Goal: Task Accomplishment & Management: Use online tool/utility

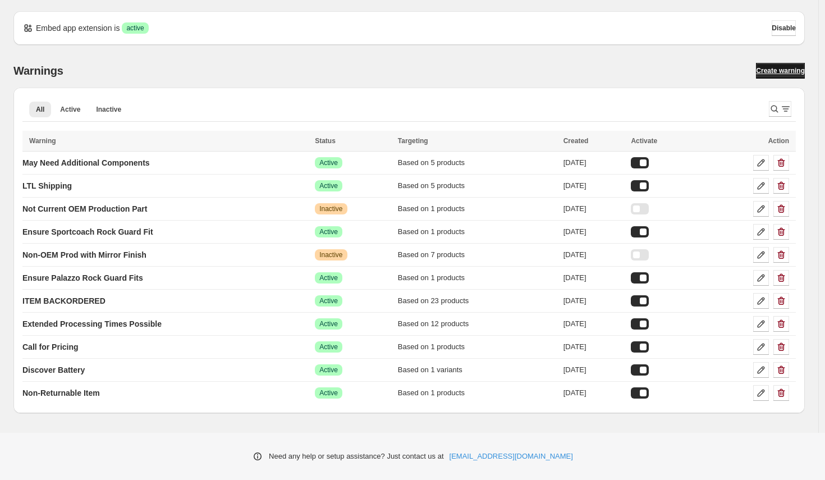
click at [787, 67] on span "Create warning" at bounding box center [780, 70] width 49 height 9
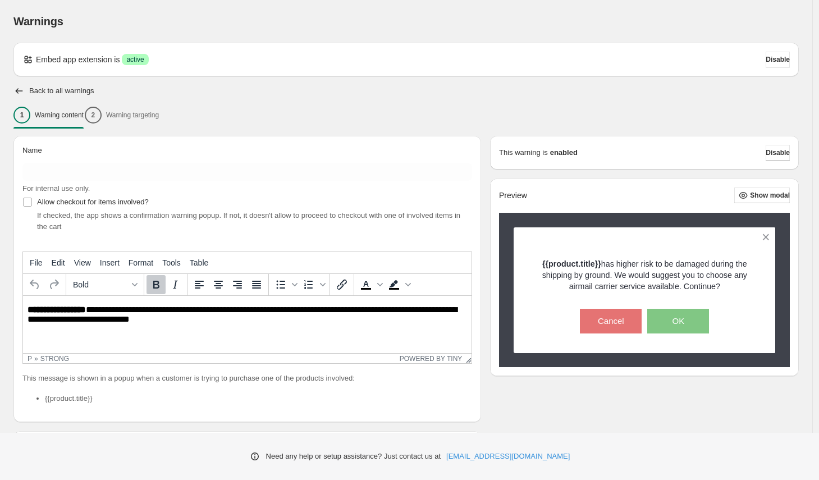
click at [158, 114] on div "1 Warning content 2 Warning targeting" at bounding box center [405, 115] width 785 height 24
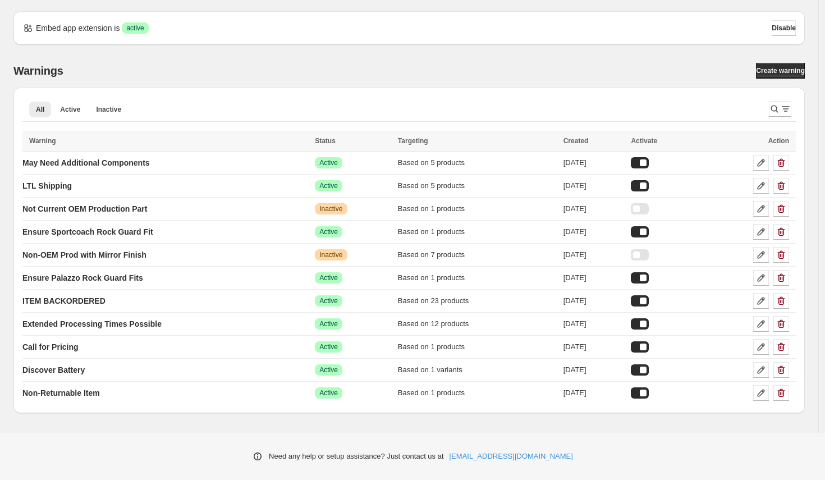
click at [152, 62] on div "Warnings Create warning All Active Inactive More views All Active Inactive More…" at bounding box center [404, 229] width 801 height 368
